Goal: Check status: Check status

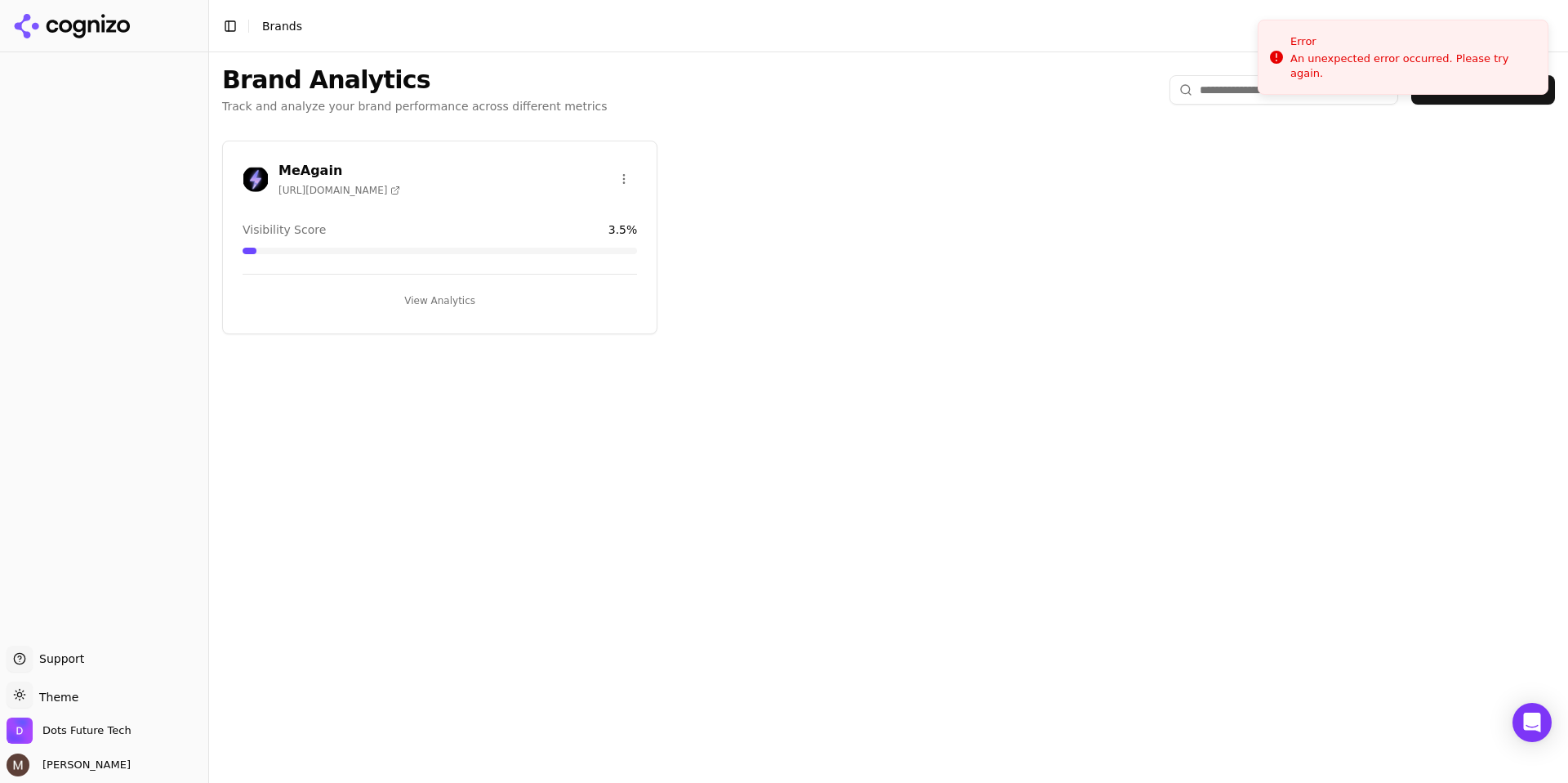
click at [306, 165] on h3 "MeAgain" at bounding box center [339, 171] width 122 height 20
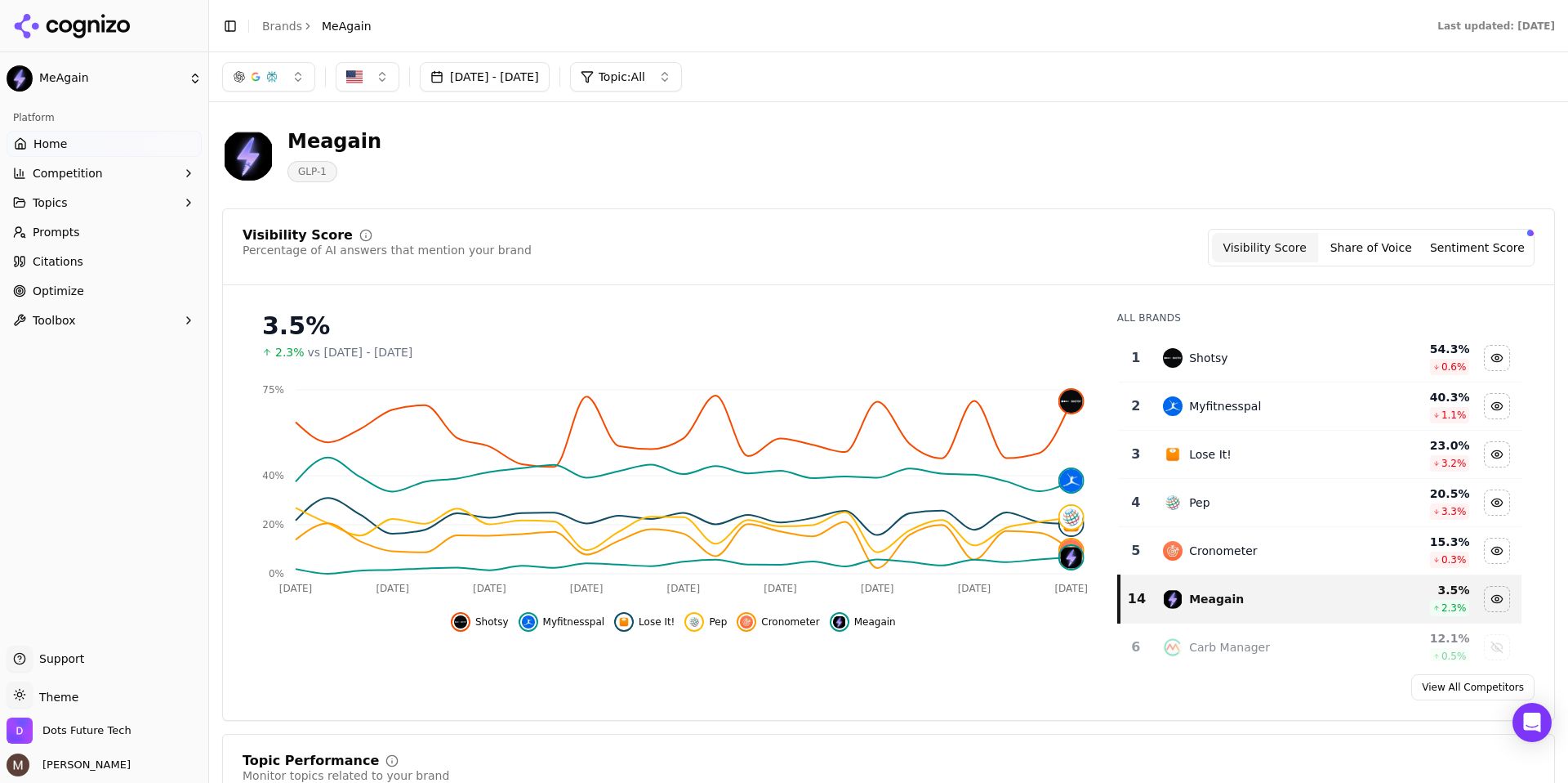
click at [1472, 251] on button "Sentiment Score" at bounding box center [1478, 247] width 107 height 30
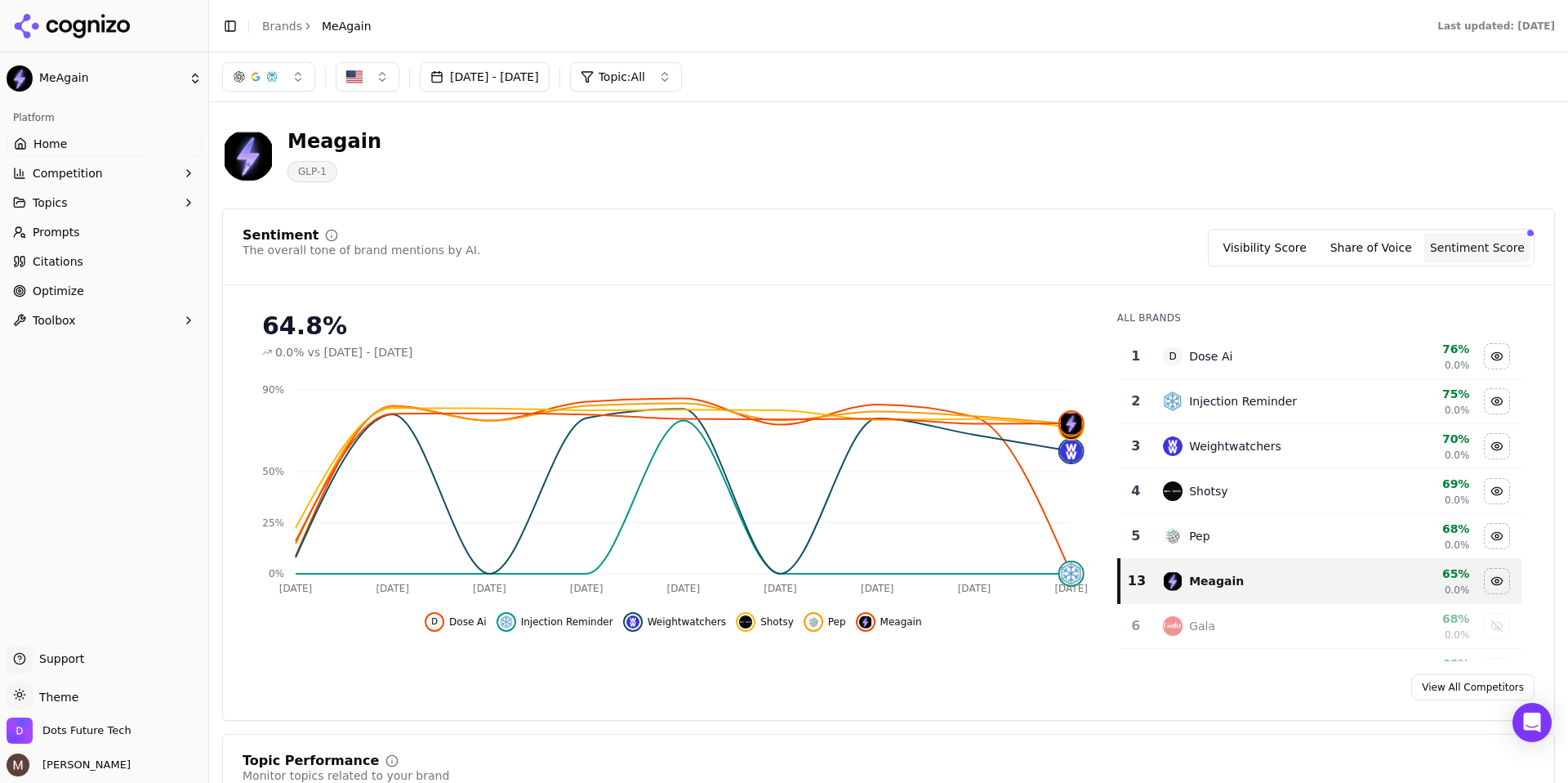
click at [1387, 236] on button "Share of Voice" at bounding box center [1371, 247] width 107 height 30
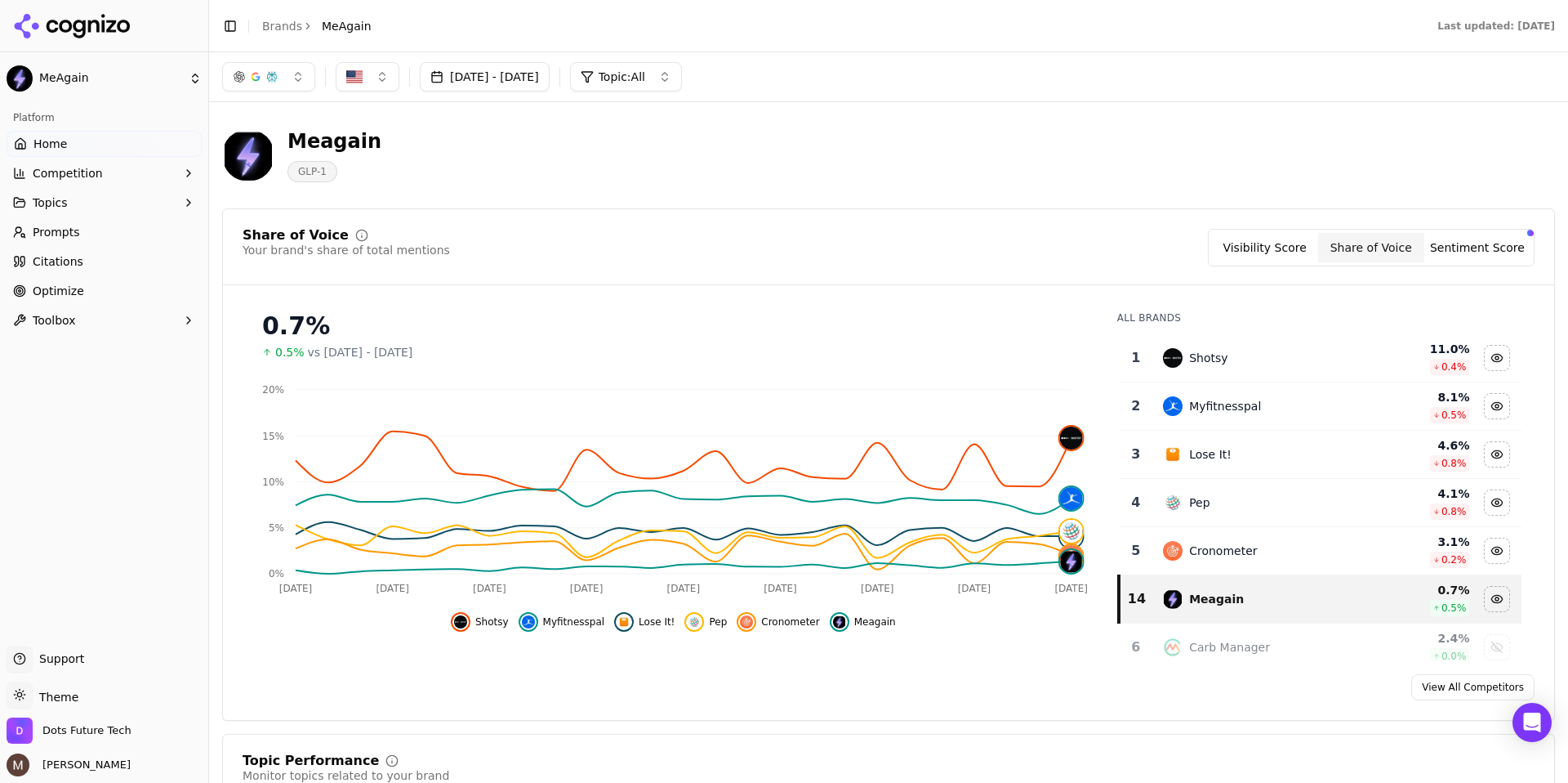
click at [1291, 247] on button "Visibility Score" at bounding box center [1266, 247] width 107 height 30
